Goal: Task Accomplishment & Management: Manage account settings

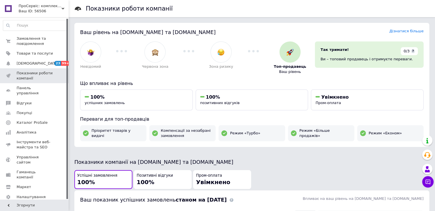
scroll to position [1, 0]
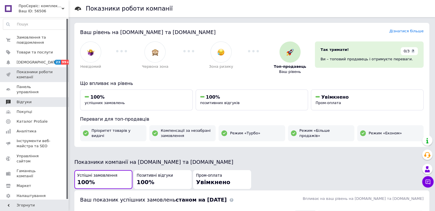
click at [23, 100] on span "Відгуки" at bounding box center [24, 102] width 15 height 5
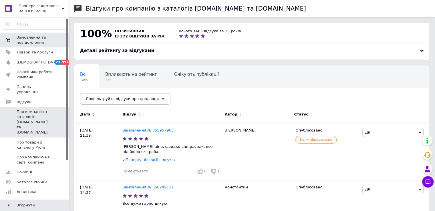
click at [24, 40] on span "Замовлення та повідомлення" at bounding box center [35, 40] width 36 height 10
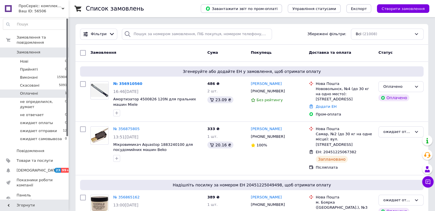
click at [39, 90] on li "Оплачені 1" at bounding box center [35, 94] width 70 height 8
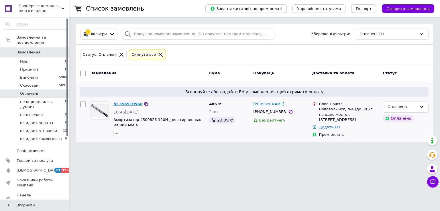
click at [124, 103] on link "№ 356910560" at bounding box center [127, 104] width 29 height 4
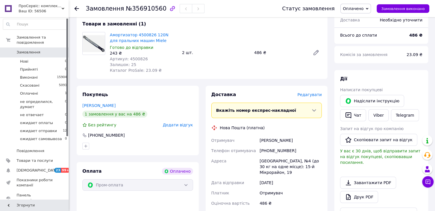
scroll to position [53, 0]
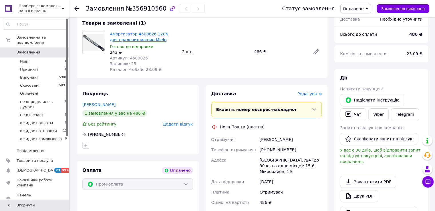
click at [147, 34] on link "Амортизатор 4500826 120N для пральних машин Miele" at bounding box center [139, 37] width 59 height 10
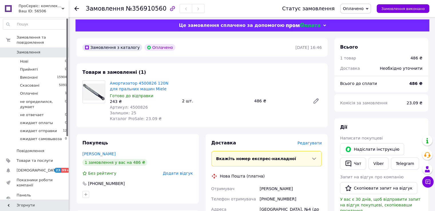
scroll to position [1, 0]
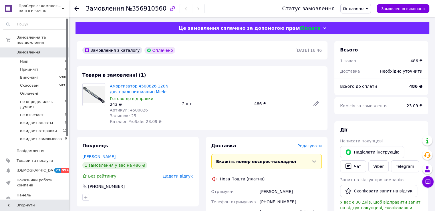
click at [362, 7] on span "Оплачено" at bounding box center [353, 8] width 21 height 5
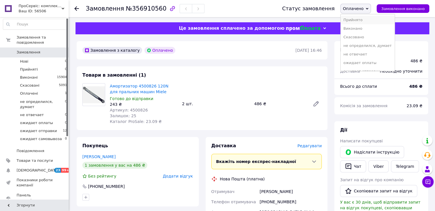
click at [357, 19] on li "Прийнято" at bounding box center [368, 20] width 54 height 9
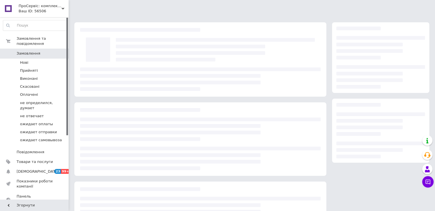
scroll to position [1, 0]
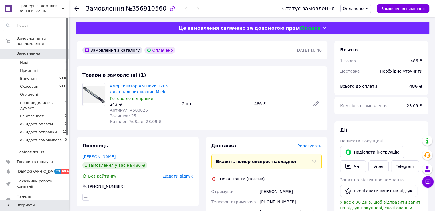
click at [369, 10] on icon at bounding box center [367, 8] width 3 height 3
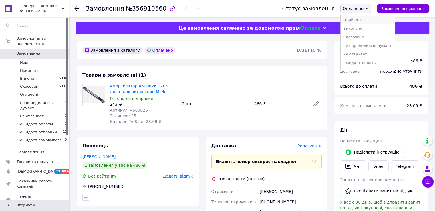
click at [369, 20] on li "Прийнято" at bounding box center [368, 20] width 54 height 9
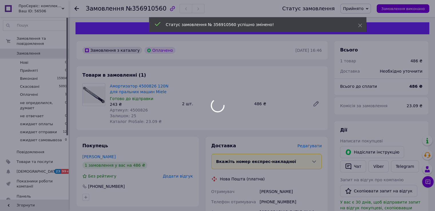
click at [370, 8] on body "ПроСервіс: комплектуючі для пральних машин та побутової техніки Ваш ID: 56506 С…" at bounding box center [217, 210] width 435 height 423
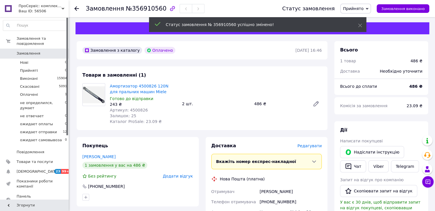
click at [370, 8] on span "Прийнято" at bounding box center [356, 9] width 31 height 10
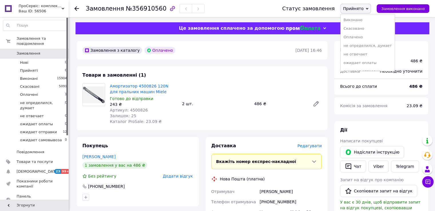
scroll to position [15, 0]
click at [371, 57] on li "ожидает отправки" at bounding box center [368, 56] width 54 height 9
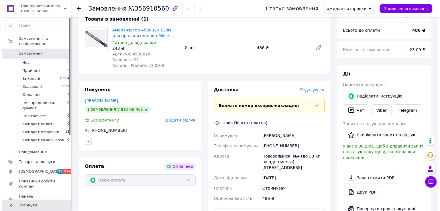
scroll to position [57, 0]
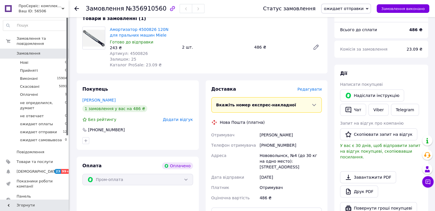
click at [313, 90] on span "Редагувати" at bounding box center [310, 89] width 24 height 5
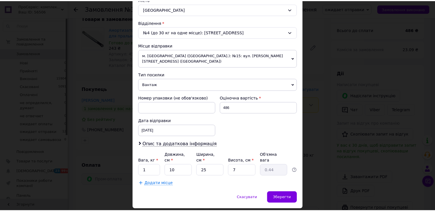
scroll to position [164, 0]
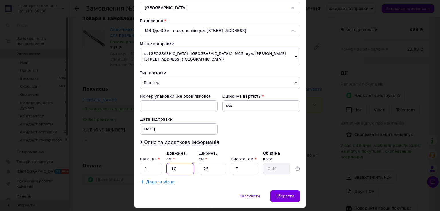
click at [188, 163] on input "10" at bounding box center [179, 168] width 27 height 11
type input "1"
type input "0.1"
type input "17"
type input "0.74"
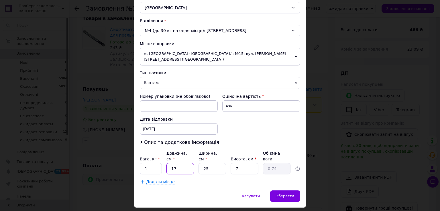
type input "17"
click at [215, 163] on input "25" at bounding box center [211, 168] width 27 height 11
type input "2"
type input "0.1"
type input "24"
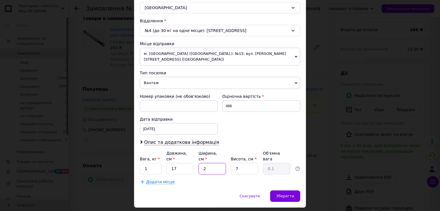
type input "0.71"
type input "24"
click at [239, 163] on input "7" at bounding box center [243, 168] width 27 height 11
type input "4"
type input "0.41"
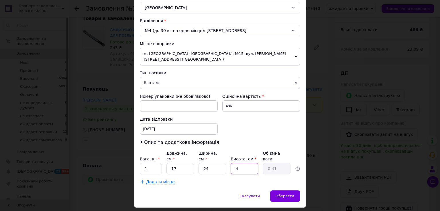
type input "4.5"
type input "0.46"
click at [150, 163] on input "1" at bounding box center [151, 168] width 22 height 11
type input "0.5"
click at [285, 194] on span "Зберегти" at bounding box center [285, 196] width 18 height 4
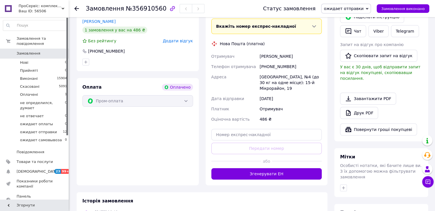
scroll to position [142, 0]
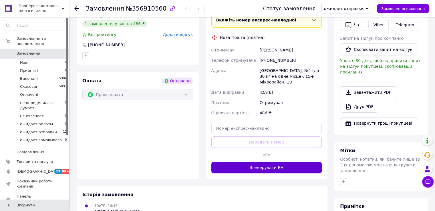
click at [273, 162] on button "Згенерувати ЕН" at bounding box center [266, 167] width 111 height 11
